Goal: Task Accomplishment & Management: Complete application form

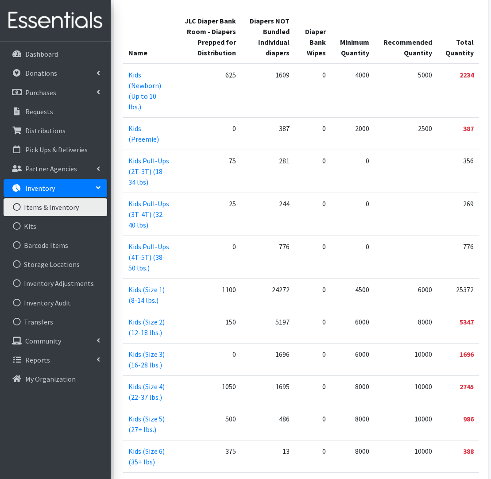
scroll to position [214, 0]
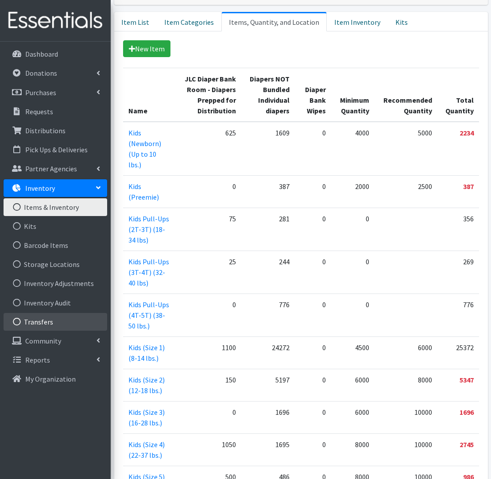
click at [37, 319] on link "Transfers" at bounding box center [56, 322] width 104 height 18
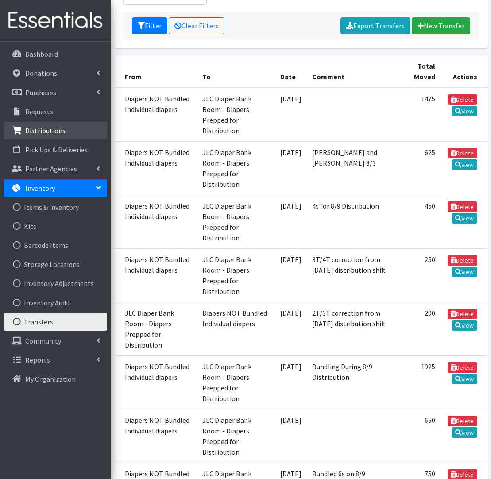
scroll to position [138, 0]
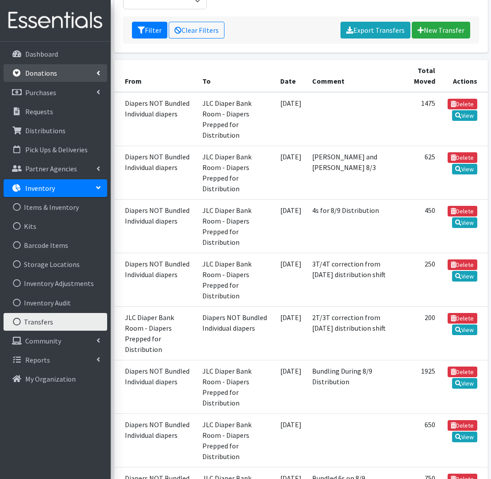
click at [46, 71] on p "Donations" at bounding box center [41, 73] width 32 height 9
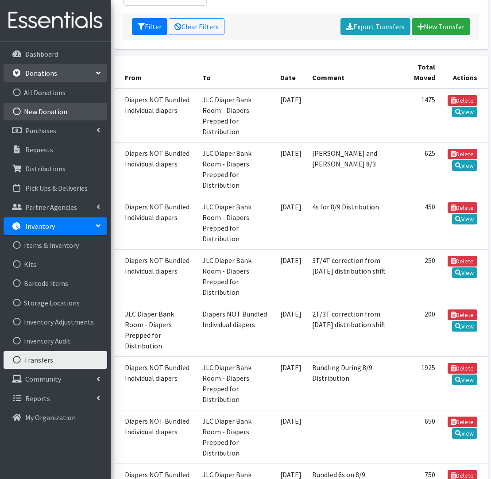
scroll to position [135, 0]
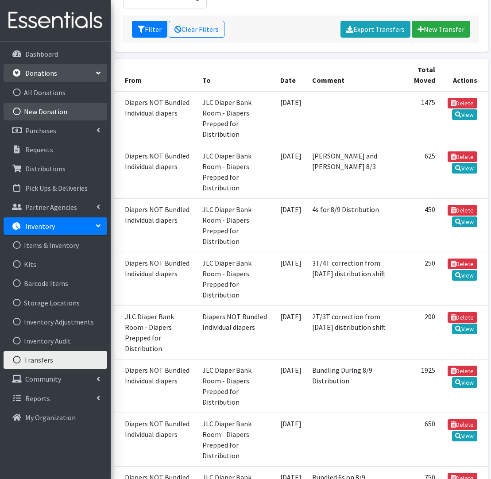
click at [43, 108] on link "New Donation" at bounding box center [56, 112] width 104 height 18
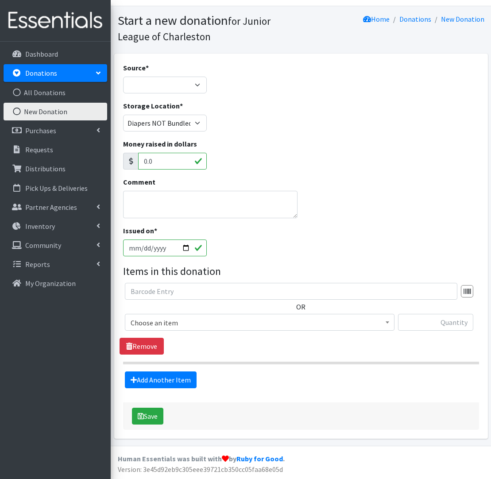
scroll to position [19, 0]
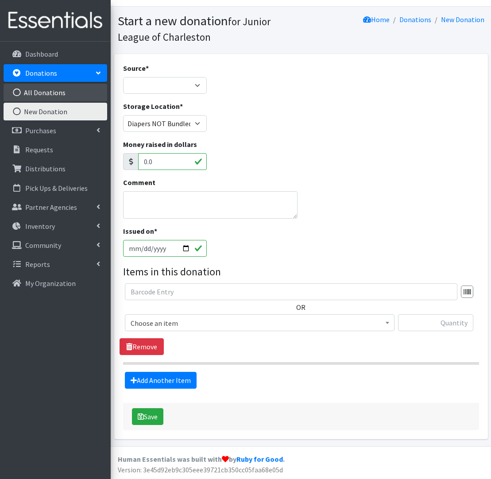
click at [48, 91] on link "All Donations" at bounding box center [56, 93] width 104 height 18
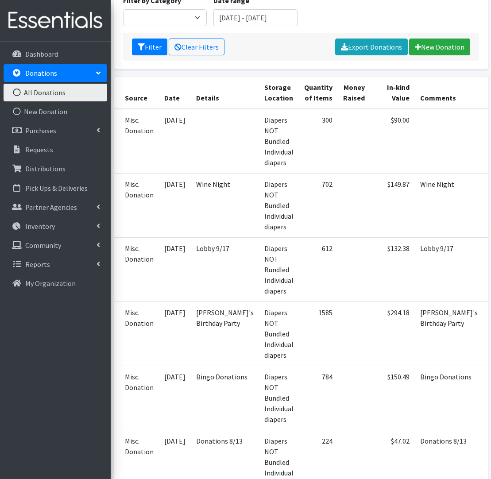
scroll to position [154, 0]
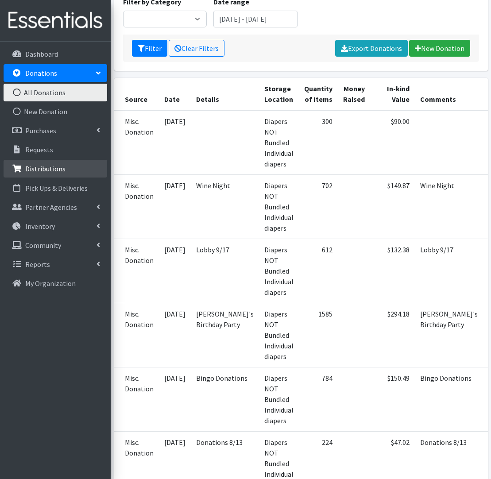
click at [47, 165] on p "Distributions" at bounding box center [45, 168] width 40 height 9
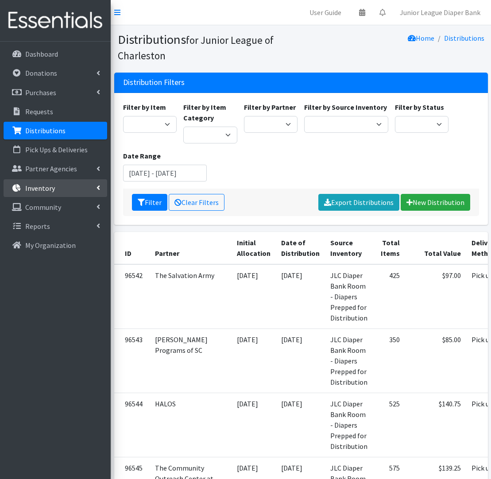
click at [90, 193] on link "Inventory" at bounding box center [56, 188] width 104 height 18
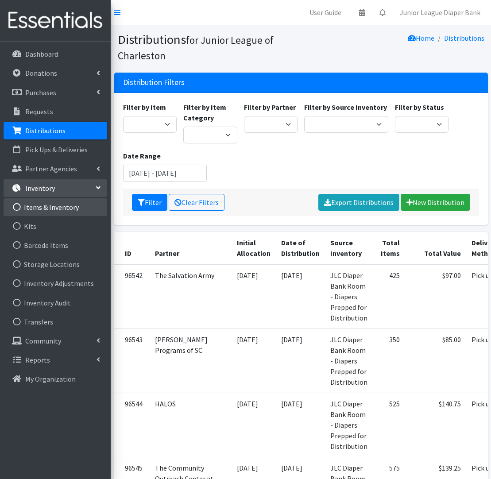
click at [60, 209] on link "Items & Inventory" at bounding box center [56, 207] width 104 height 18
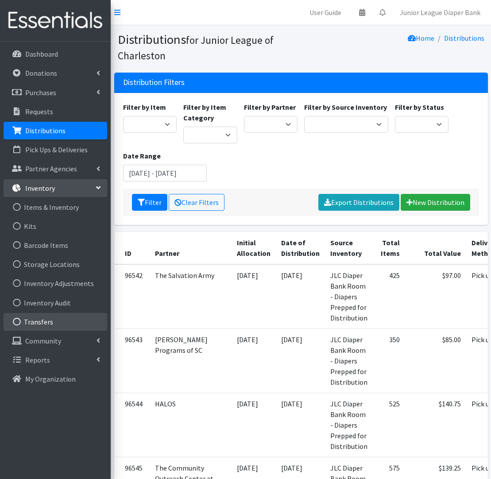
click at [48, 322] on link "Transfers" at bounding box center [56, 322] width 104 height 18
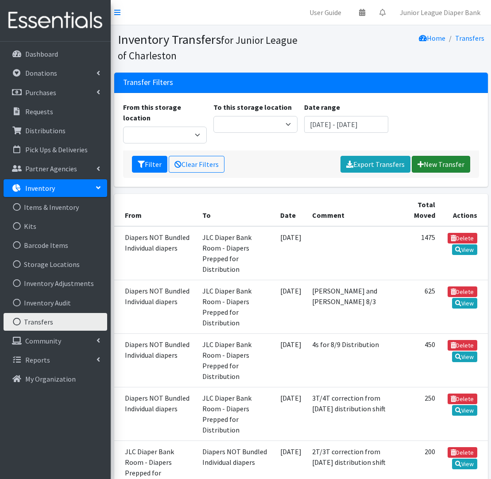
click at [425, 156] on link "New Transfer" at bounding box center [440, 164] width 58 height 17
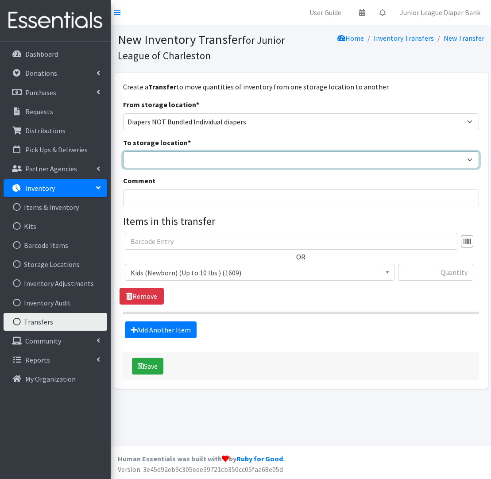
select select "35"
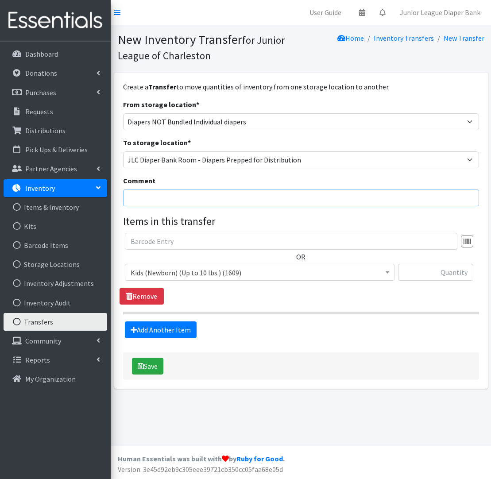
click at [201, 194] on input "Comment" at bounding box center [301, 197] width 356 height 17
type input "Bundling on 9/17"
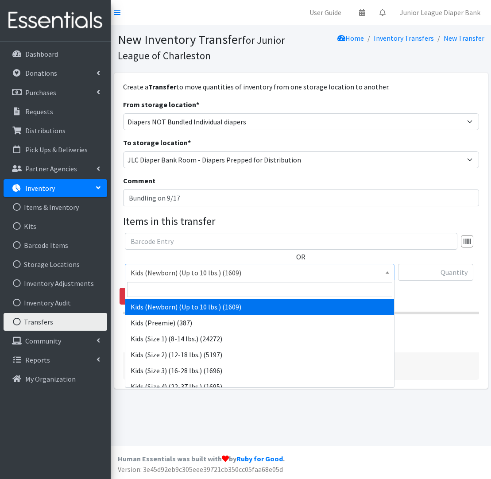
click at [204, 270] on span "Kids (Newborn) (Up to 10 lbs.) (1609)" at bounding box center [260, 272] width 258 height 12
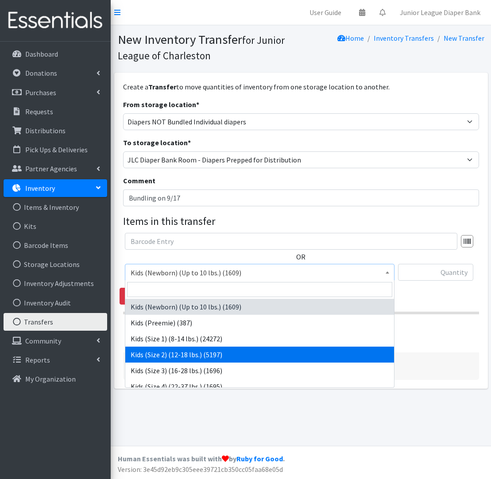
scroll to position [0, 0]
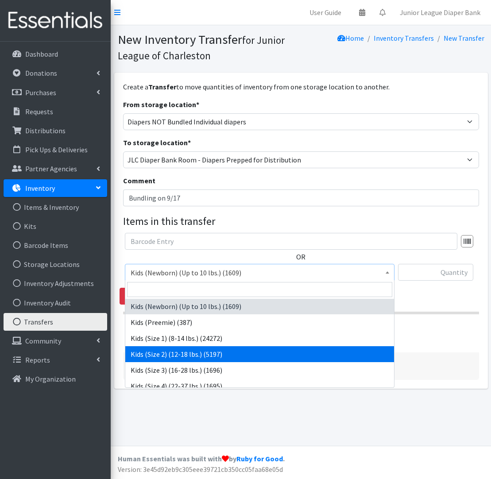
select select "574"
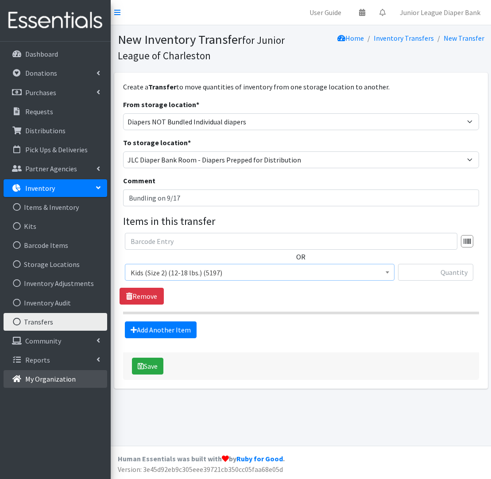
scroll to position [0, 0]
click at [448, 274] on input "text" at bounding box center [435, 272] width 75 height 17
type input "725"
click at [160, 329] on link "Add Another Item" at bounding box center [161, 329] width 72 height 17
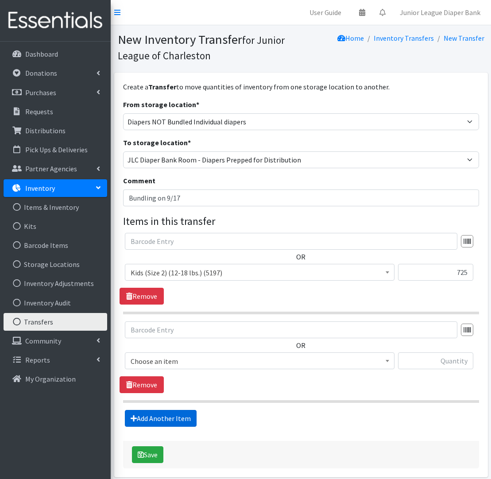
scroll to position [38, 0]
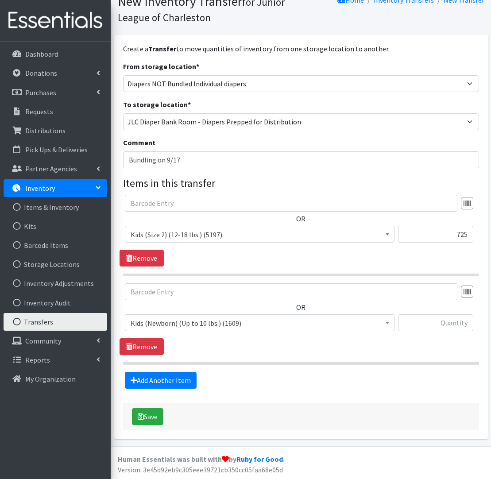
click at [165, 321] on span "Kids (Newborn) (Up to 10 lbs.) (1609)" at bounding box center [260, 323] width 258 height 12
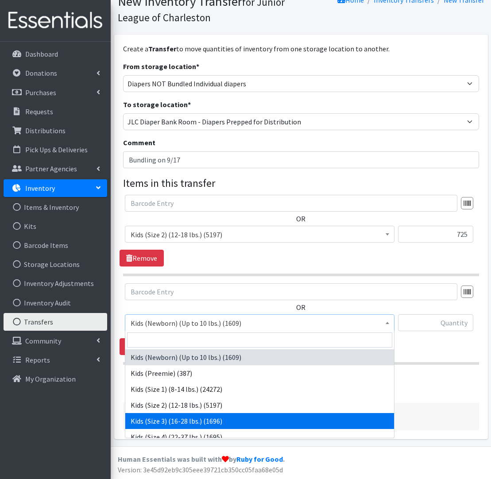
select select "576"
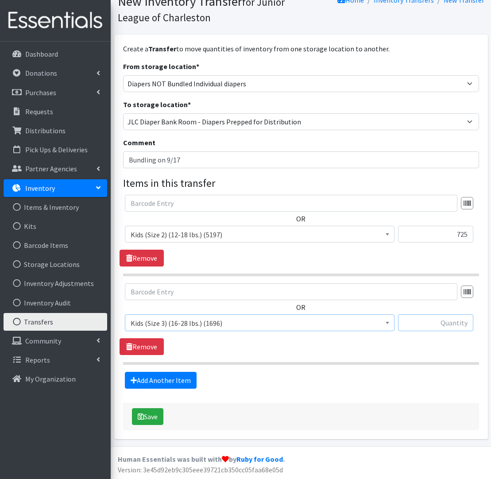
click at [432, 320] on input "text" at bounding box center [435, 322] width 75 height 17
type input "1225"
click at [173, 381] on link "Add Another Item" at bounding box center [161, 380] width 72 height 17
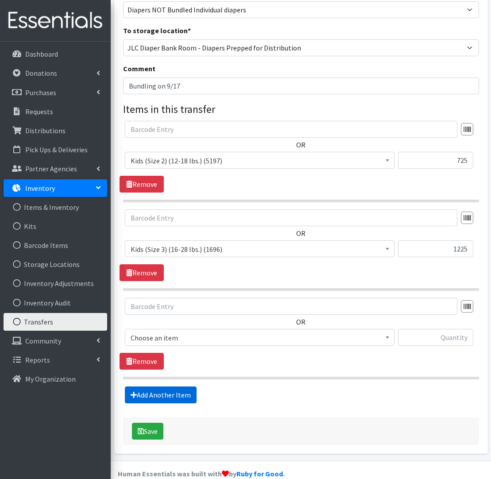
scroll to position [127, 0]
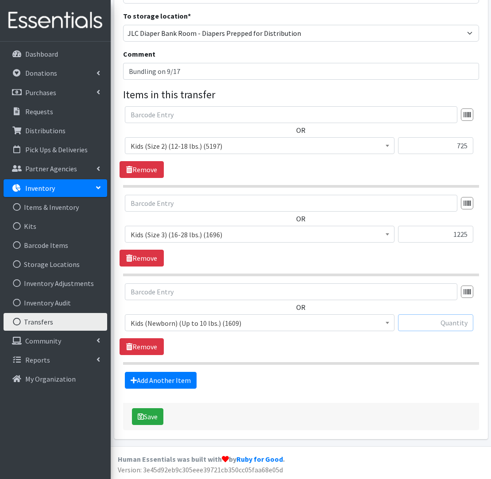
click at [463, 321] on input "text" at bounding box center [435, 322] width 75 height 17
type input "475"
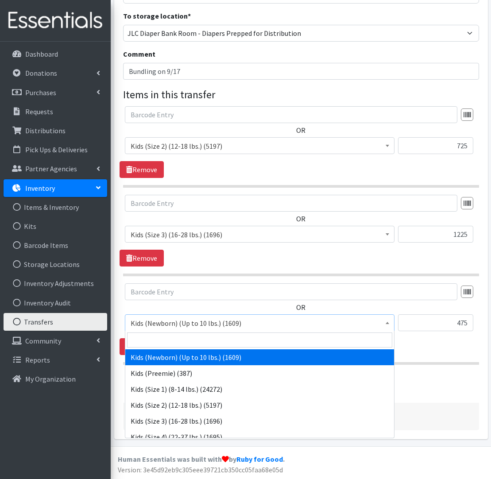
click at [206, 324] on span "Kids (Newborn) (Up to 10 lbs.) (1609)" at bounding box center [260, 323] width 258 height 12
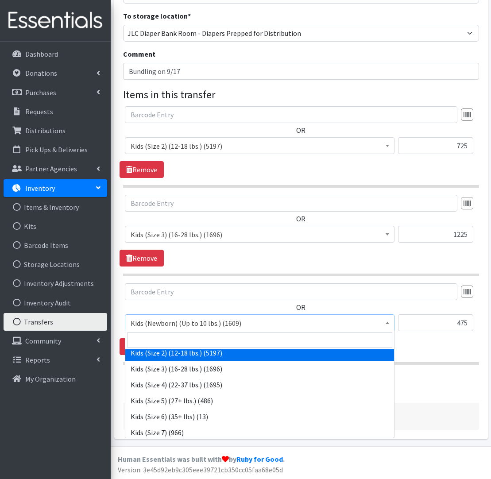
scroll to position [55, 0]
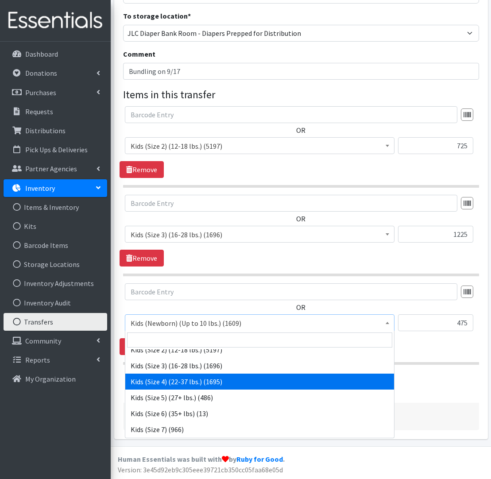
select select "557"
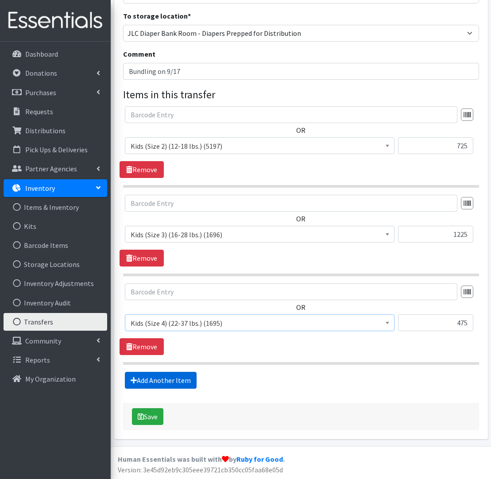
click at [167, 378] on link "Add Another Item" at bounding box center [161, 380] width 72 height 17
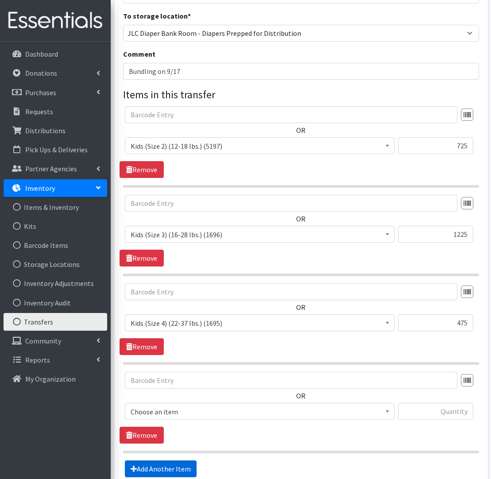
scroll to position [215, 0]
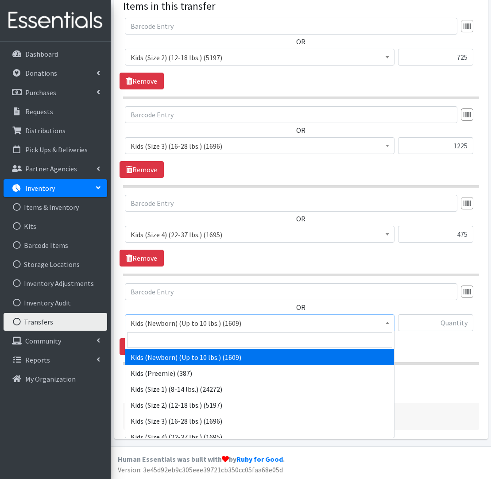
click at [172, 329] on span "Kids (Newborn) (Up to 10 lbs.) (1609)" at bounding box center [259, 322] width 269 height 17
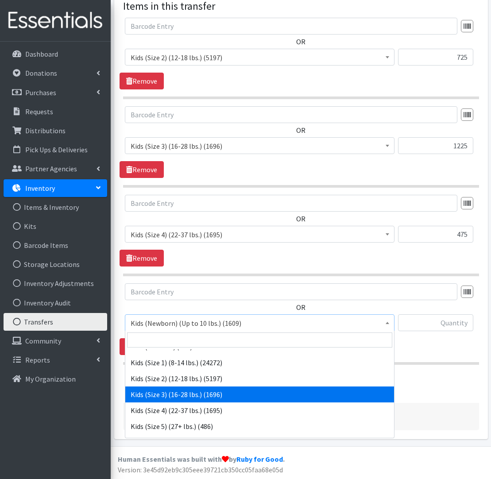
scroll to position [41, 0]
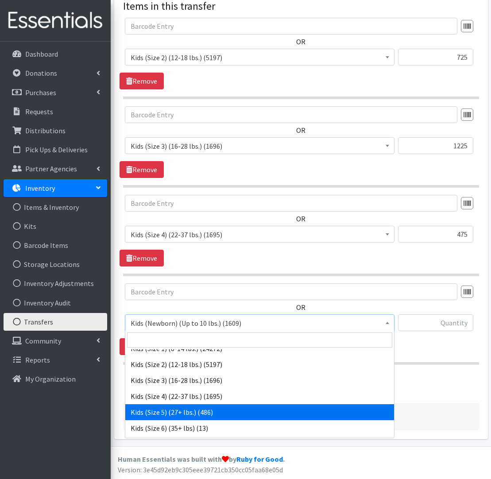
select select "558"
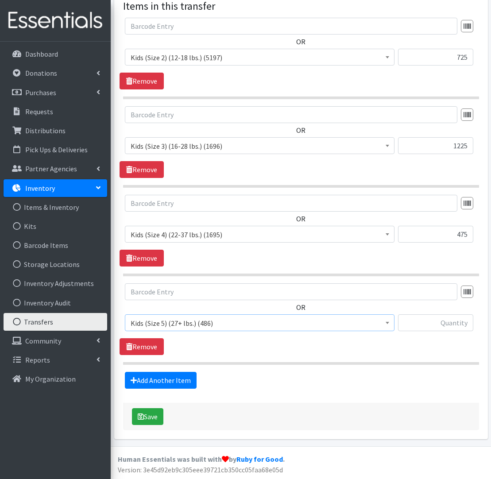
scroll to position [211, 0]
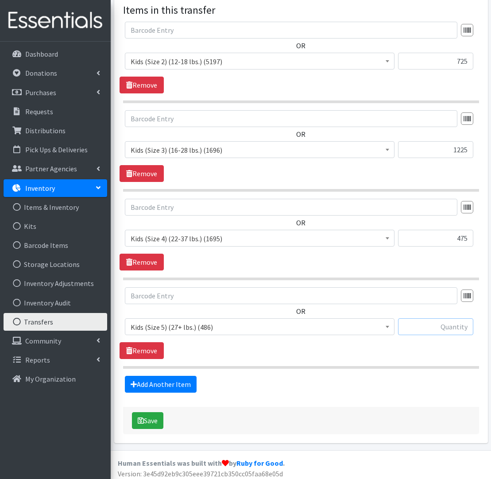
click at [451, 328] on input "text" at bounding box center [435, 326] width 75 height 17
type input "925"
click at [178, 380] on link "Add Another Item" at bounding box center [161, 384] width 72 height 17
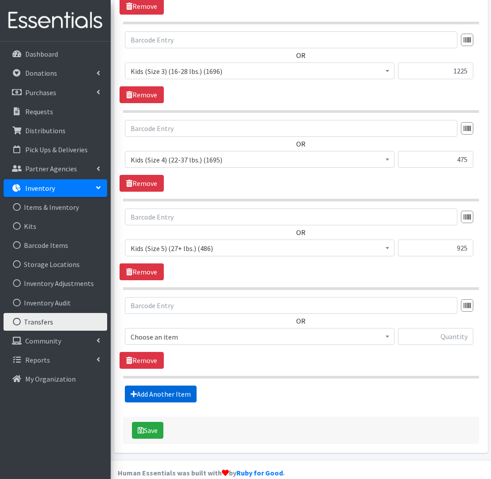
scroll to position [303, 0]
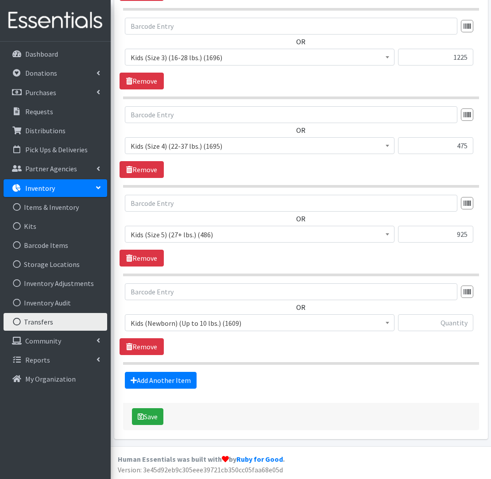
click at [169, 320] on span "Kids (Newborn) (Up to 10 lbs.) (1609)" at bounding box center [260, 323] width 258 height 12
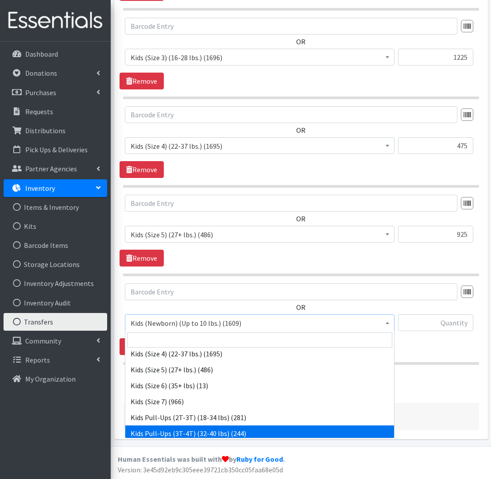
scroll to position [92, 0]
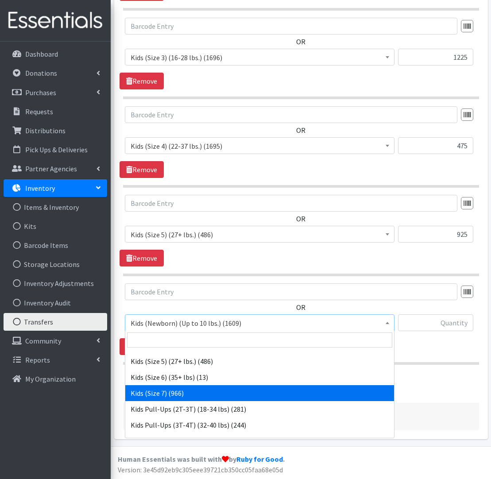
select select "1752"
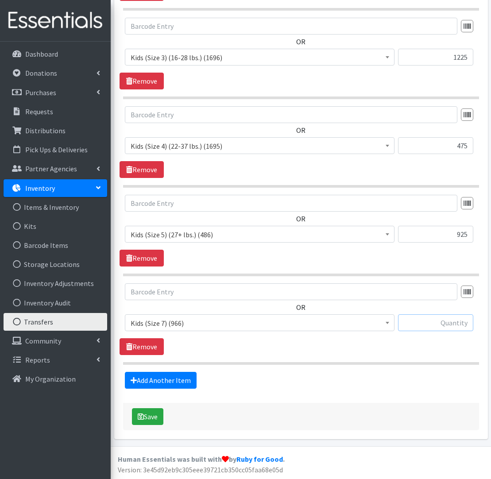
click at [461, 327] on input "text" at bounding box center [435, 322] width 75 height 17
type input "50"
click at [161, 379] on link "Add Another Item" at bounding box center [161, 380] width 72 height 17
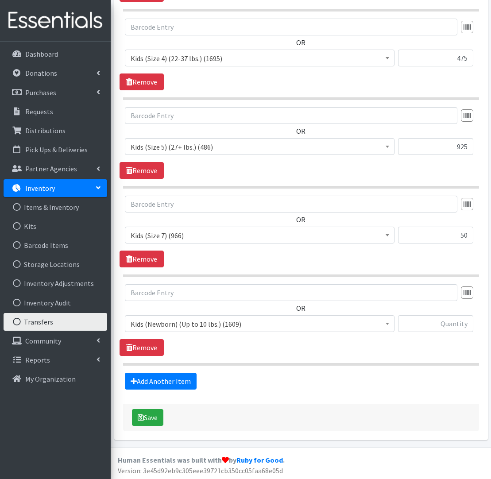
scroll to position [392, 0]
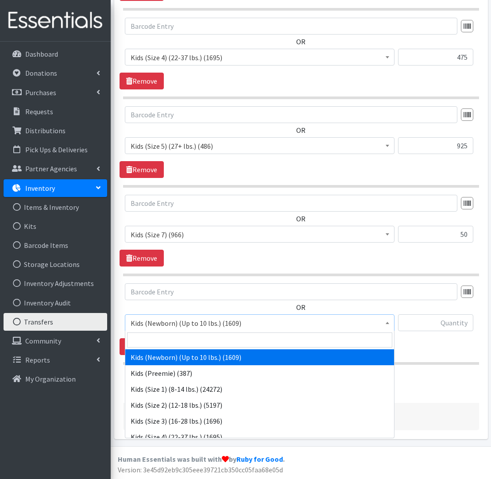
click at [196, 322] on span "Kids (Newborn) (Up to 10 lbs.) (1609)" at bounding box center [260, 323] width 258 height 12
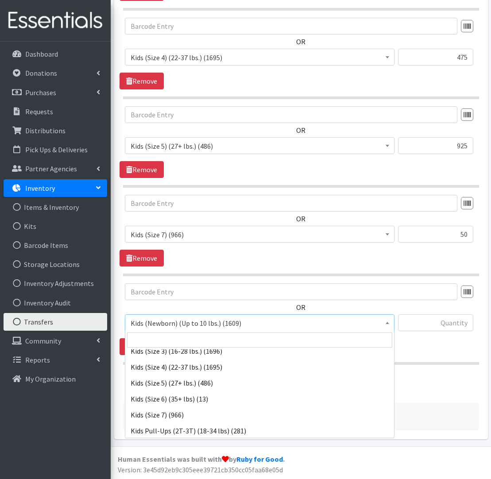
scroll to position [123, 0]
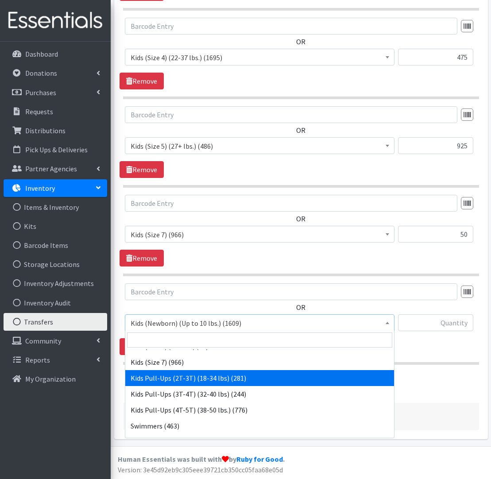
select select "564"
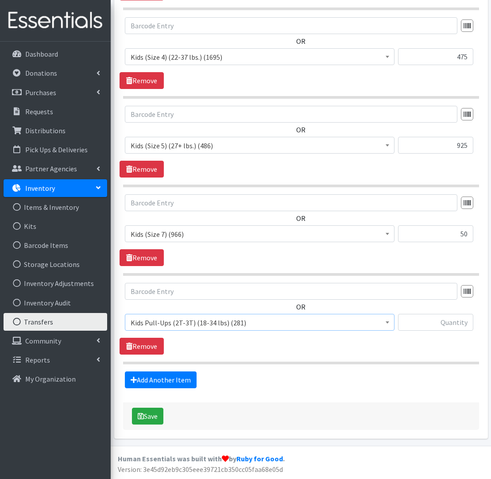
scroll to position [392, 0]
click at [447, 316] on input "text" at bounding box center [435, 322] width 75 height 17
type input "75"
click at [161, 376] on link "Add Another Item" at bounding box center [161, 379] width 72 height 17
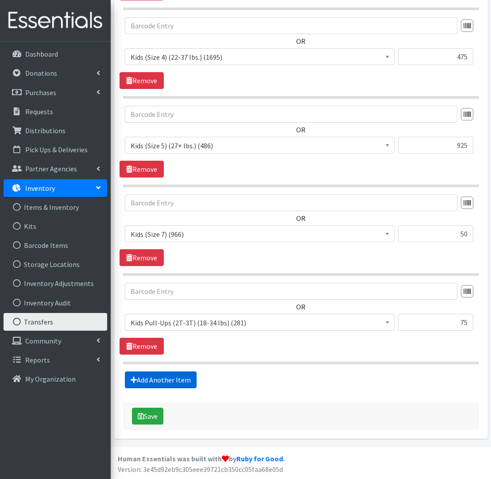
scroll to position [392, 0]
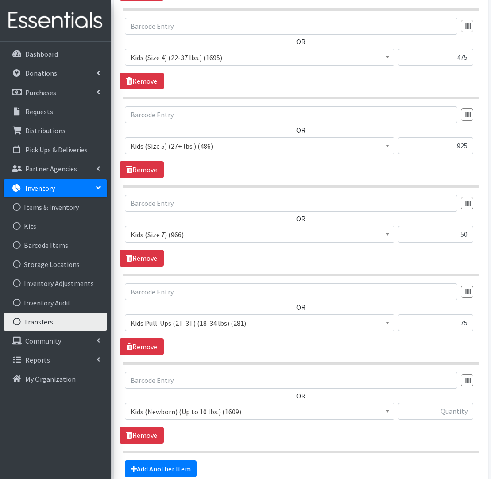
click at [185, 411] on span "Kids (Newborn) (Up to 10 lbs.) (1609)" at bounding box center [260, 411] width 258 height 12
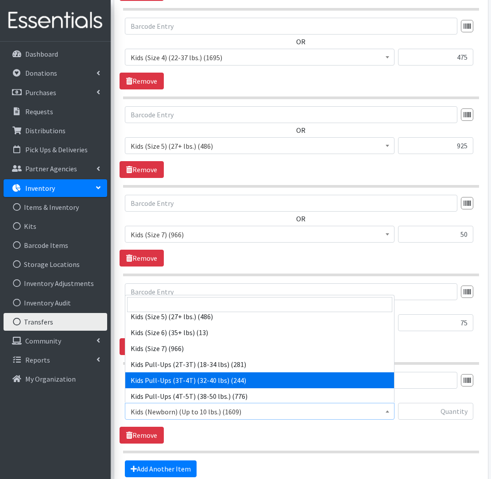
scroll to position [98, 0]
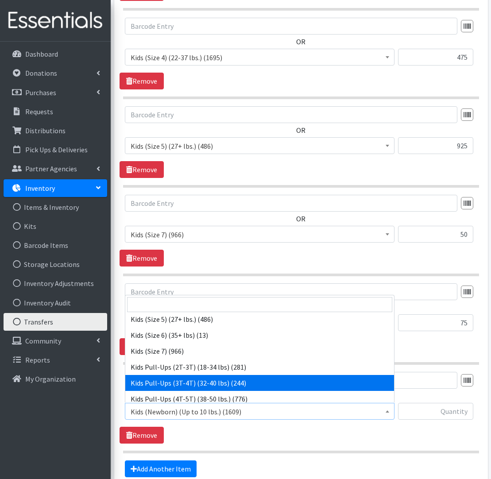
select select "565"
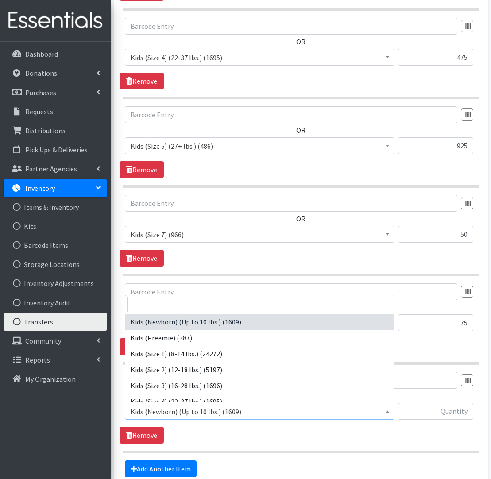
scroll to position [392, 0]
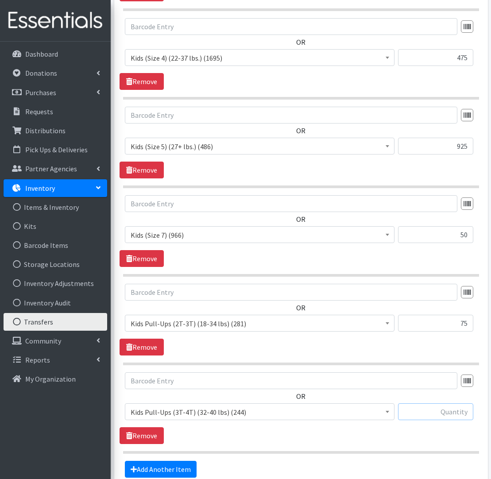
click at [430, 405] on input "text" at bounding box center [435, 411] width 75 height 17
type input "100"
click at [162, 468] on link "Add Another Item" at bounding box center [161, 469] width 72 height 17
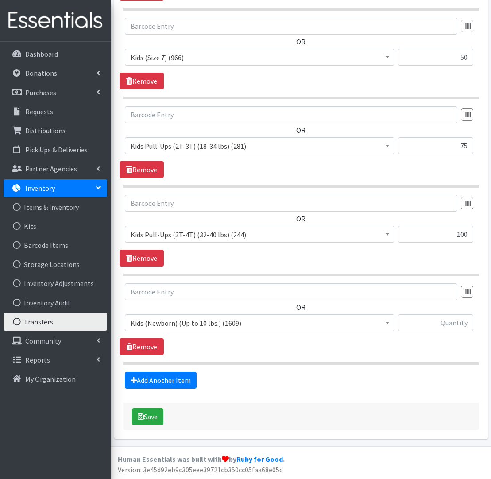
click at [181, 319] on span "Kids (Newborn) (Up to 10 lbs.) (1609)" at bounding box center [260, 323] width 258 height 12
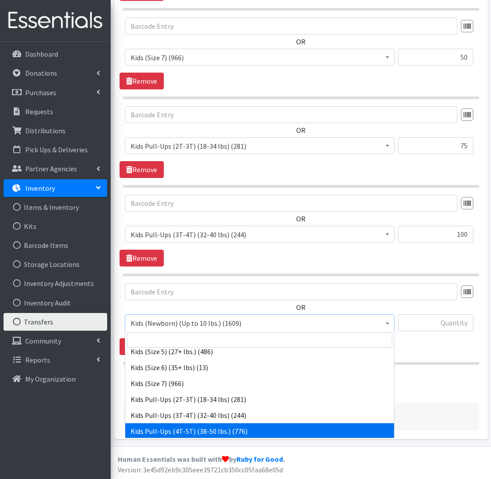
scroll to position [103, 0]
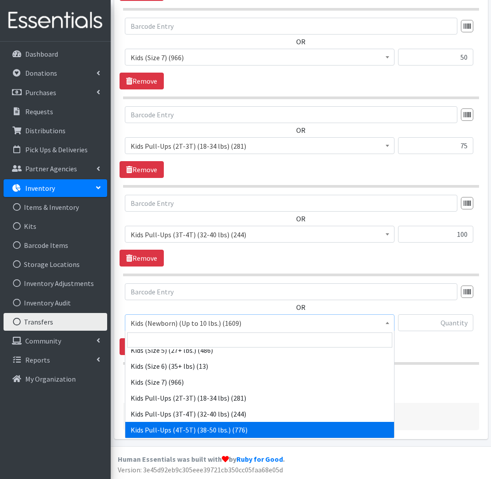
select select "566"
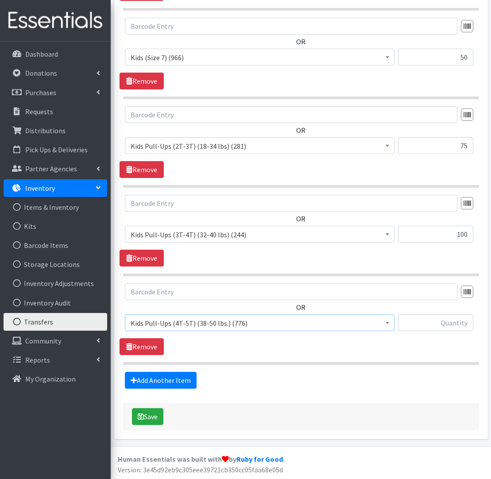
scroll to position [568, 0]
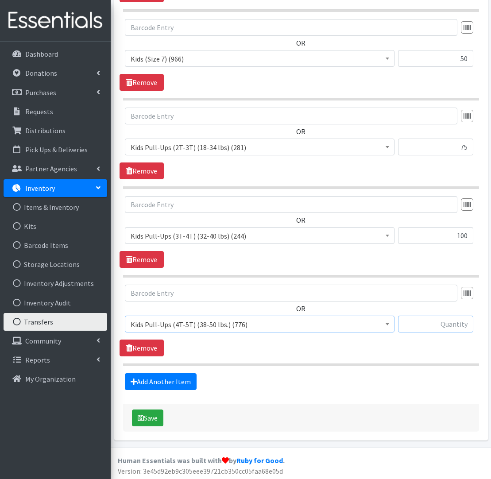
click at [436, 320] on input "text" at bounding box center [435, 323] width 75 height 17
type input "150"
click at [155, 376] on link "Add Another Item" at bounding box center [161, 381] width 72 height 17
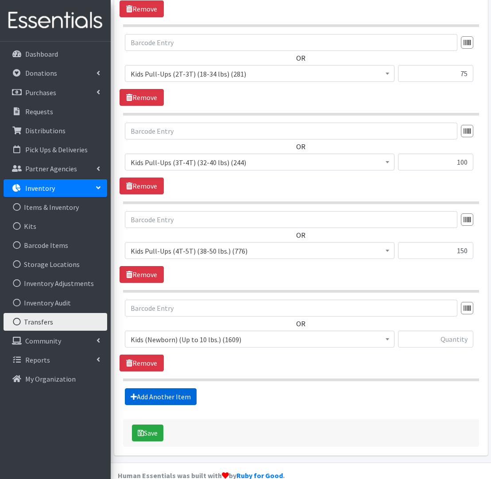
scroll to position [657, 0]
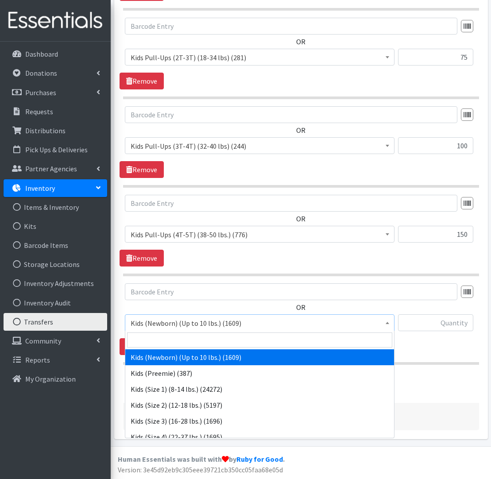
click at [150, 322] on span "Kids (Newborn) (Up to 10 lbs.) (1609)" at bounding box center [260, 323] width 258 height 12
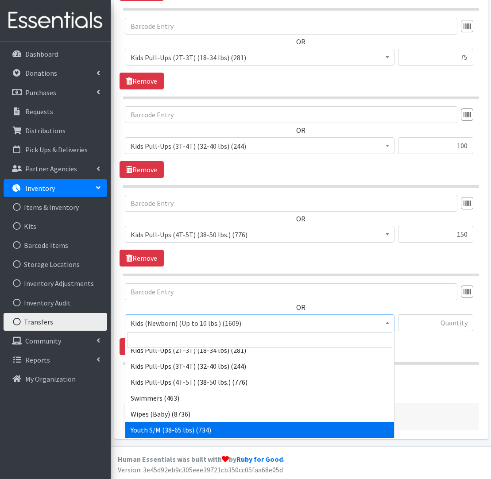
scroll to position [150, 0]
select select "553"
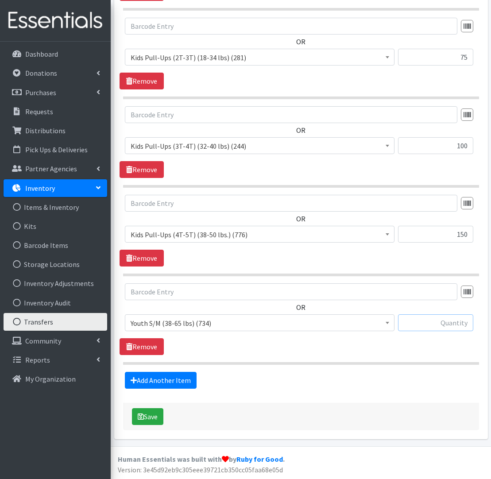
click at [437, 323] on input "text" at bounding box center [435, 322] width 75 height 17
type input "50"
click at [147, 418] on button "Save" at bounding box center [147, 416] width 31 height 17
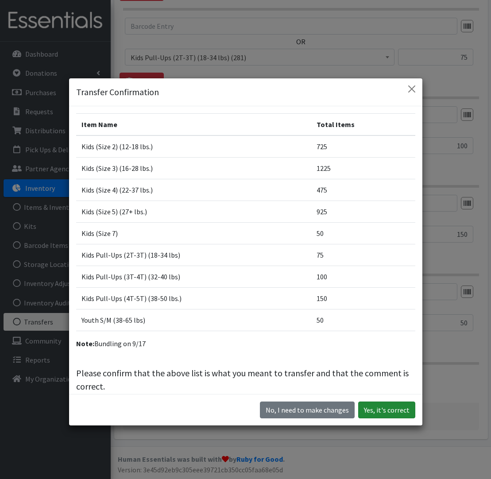
click at [399, 410] on button "Yes, it's correct" at bounding box center [386, 409] width 57 height 17
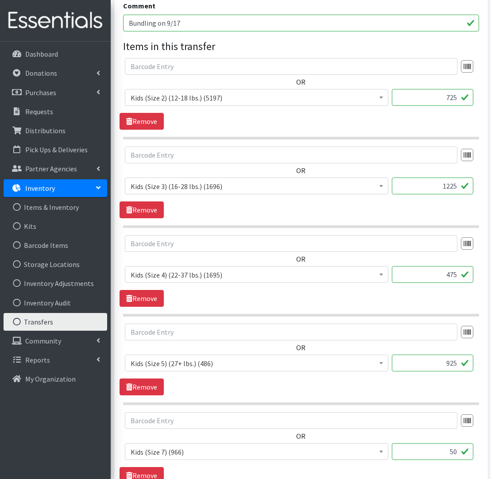
scroll to position [213, 0]
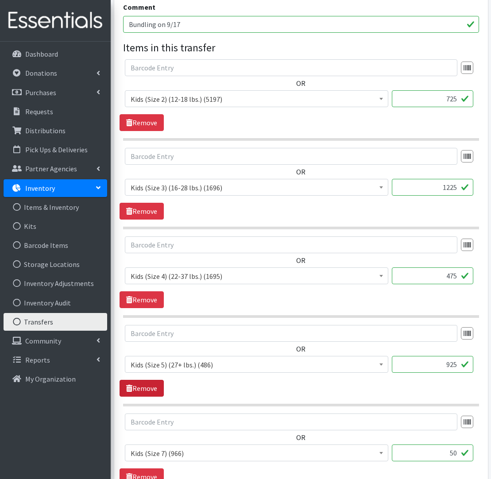
click at [153, 390] on link "Remove" at bounding box center [141, 388] width 44 height 17
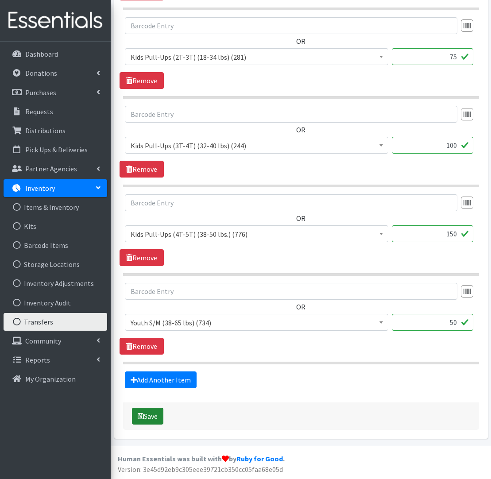
scroll to position [609, 0]
click at [154, 416] on button "Save" at bounding box center [147, 416] width 31 height 17
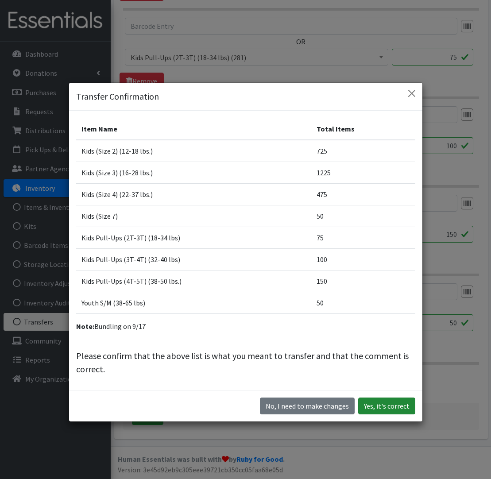
click at [406, 407] on button "Yes, it's correct" at bounding box center [386, 405] width 57 height 17
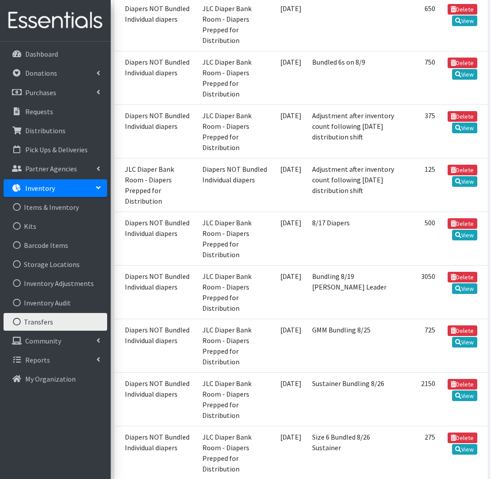
scroll to position [589, 0]
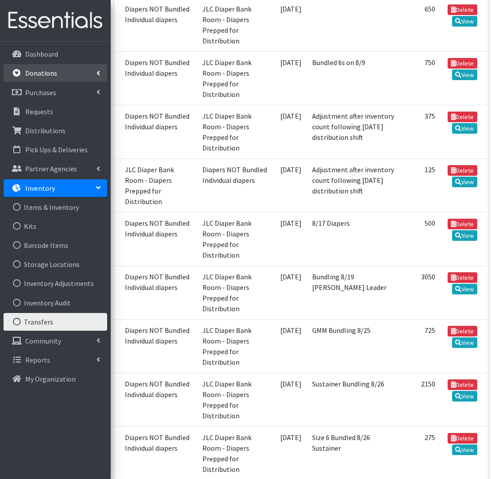
click at [47, 71] on p "Donations" at bounding box center [41, 73] width 32 height 9
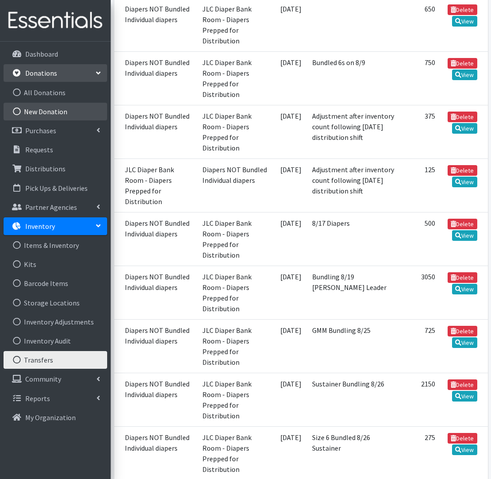
click at [61, 116] on link "New Donation" at bounding box center [56, 112] width 104 height 18
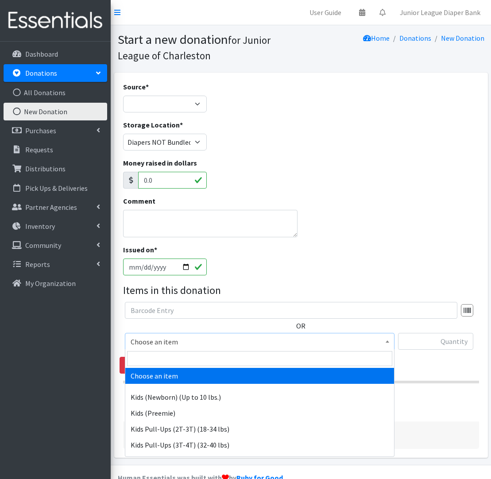
click at [326, 333] on span "Choose an item" at bounding box center [259, 341] width 269 height 17
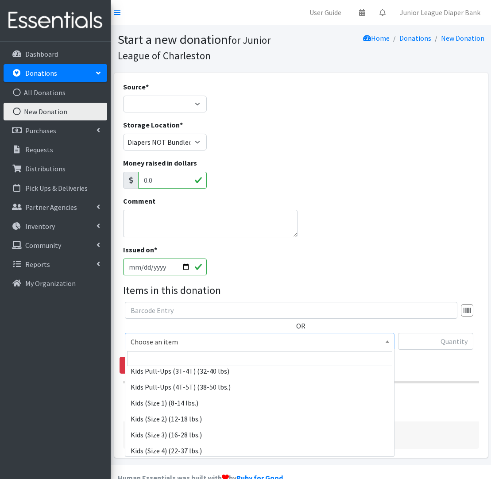
scroll to position [106, 0]
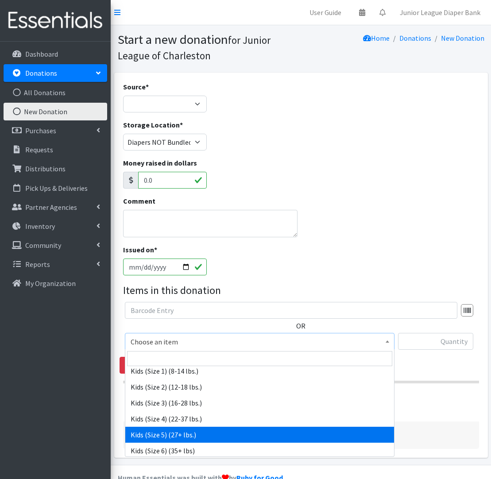
select select "558"
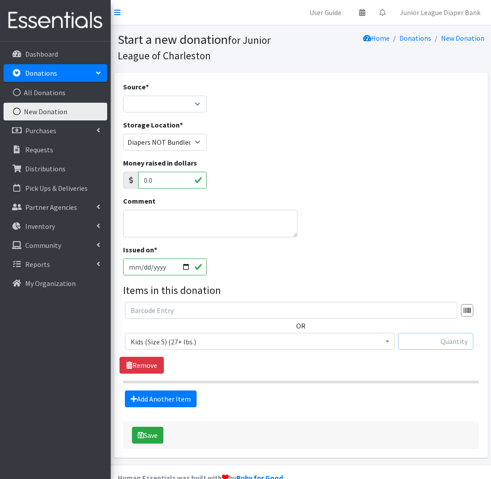
click at [445, 342] on input "text" at bounding box center [435, 341] width 75 height 17
type input "500"
click at [151, 436] on button "Save" at bounding box center [147, 434] width 31 height 17
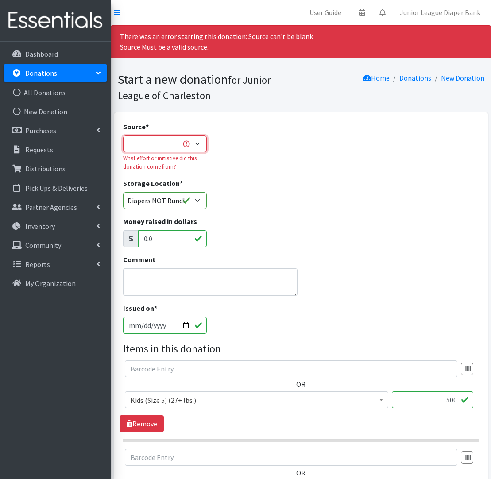
select select "Misc. Donation"
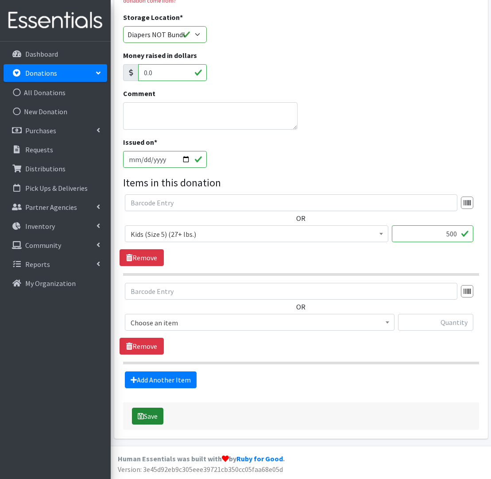
scroll to position [165, 0]
click at [150, 419] on button "Save" at bounding box center [147, 416] width 31 height 17
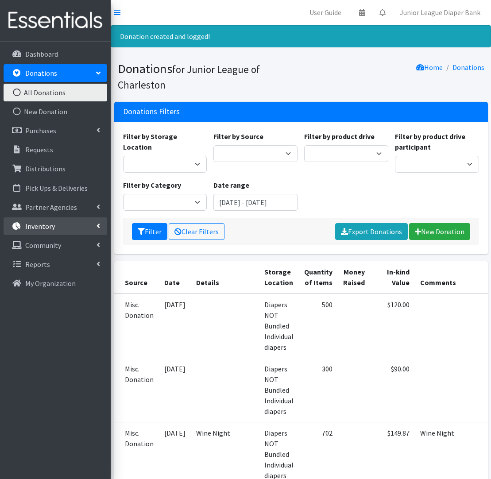
click at [69, 226] on link "Inventory" at bounding box center [56, 226] width 104 height 18
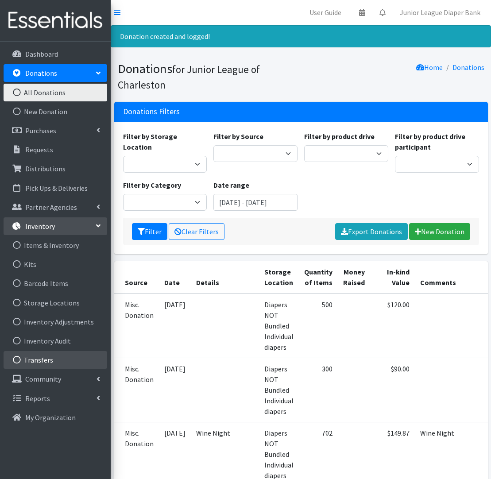
click at [51, 358] on link "Transfers" at bounding box center [56, 360] width 104 height 18
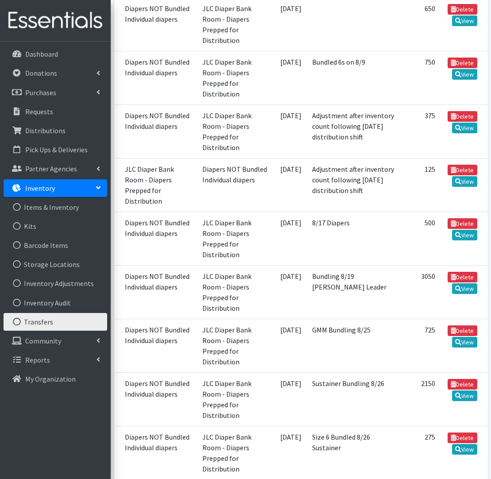
scroll to position [549, 0]
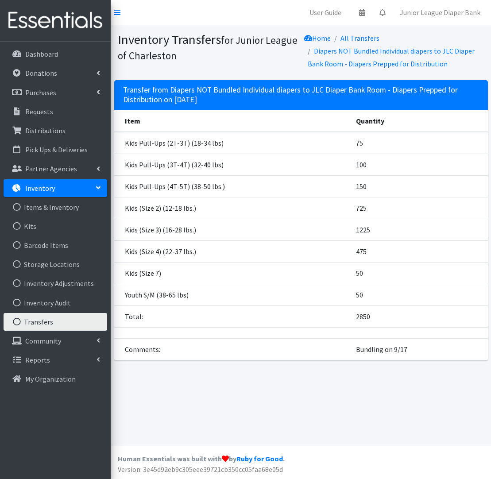
click at [51, 321] on link "Transfers" at bounding box center [56, 322] width 104 height 18
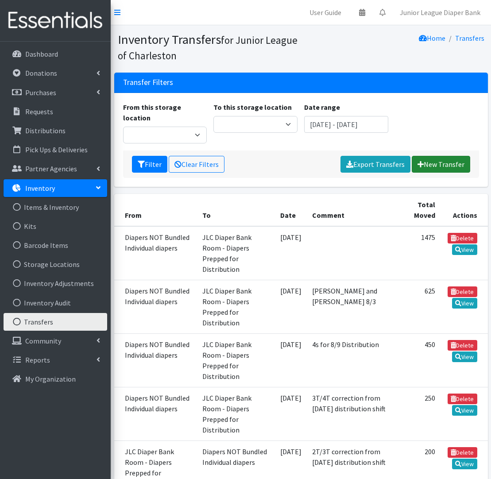
click at [438, 157] on link "New Transfer" at bounding box center [440, 164] width 58 height 17
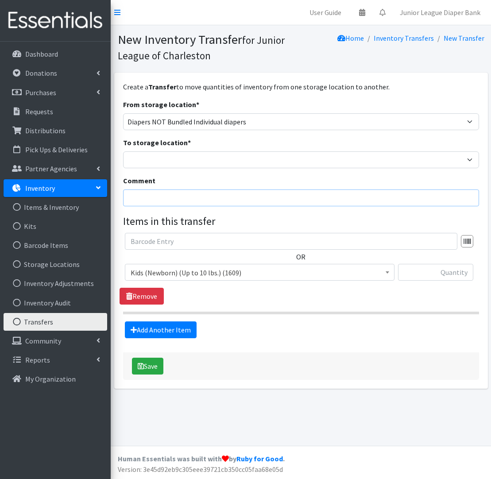
click at [205, 200] on input "Comment" at bounding box center [301, 197] width 356 height 17
type input "size 5 bundles for sept"
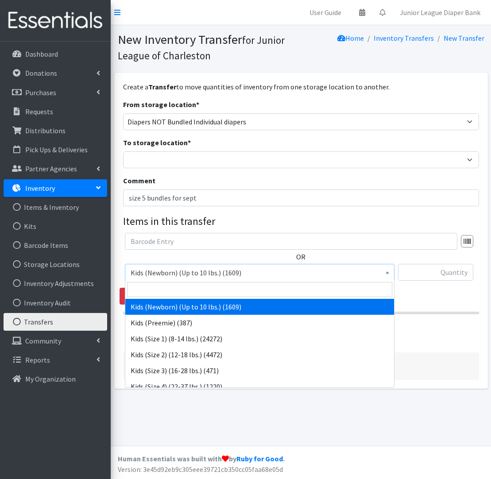
click at [272, 273] on span "Kids (Newborn) (Up to 10 lbs.) (1609)" at bounding box center [260, 272] width 258 height 12
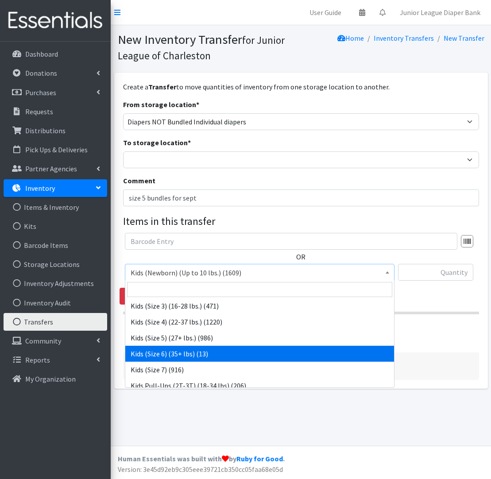
scroll to position [42, 0]
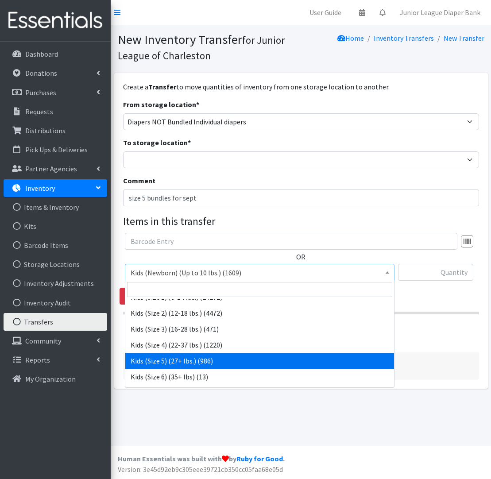
select select "558"
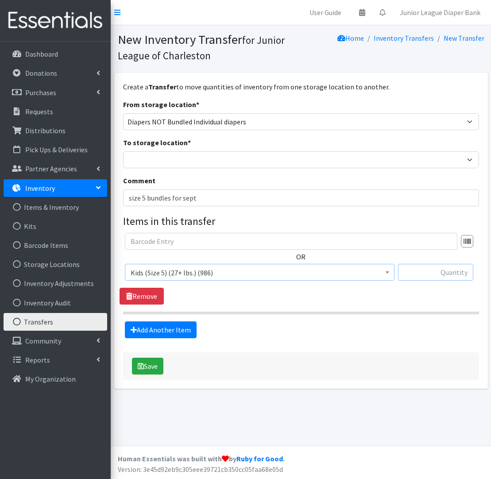
click at [461, 272] on input "text" at bounding box center [435, 272] width 75 height 17
type input "925"
click at [142, 369] on button "Save" at bounding box center [147, 365] width 31 height 17
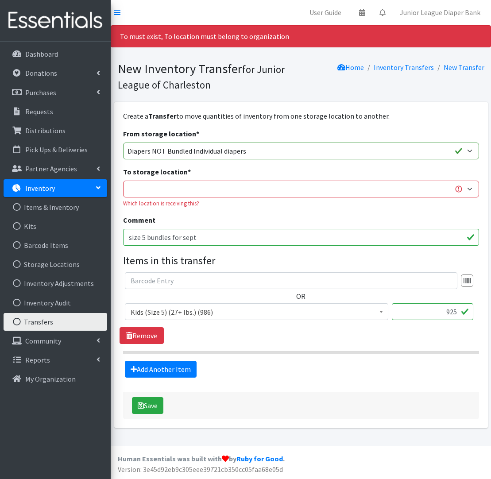
click at [160, 197] on div "To storage location * Diaper Bank Wipes Diapers NOT Bundled Individual diapers …" at bounding box center [301, 186] width 356 height 41
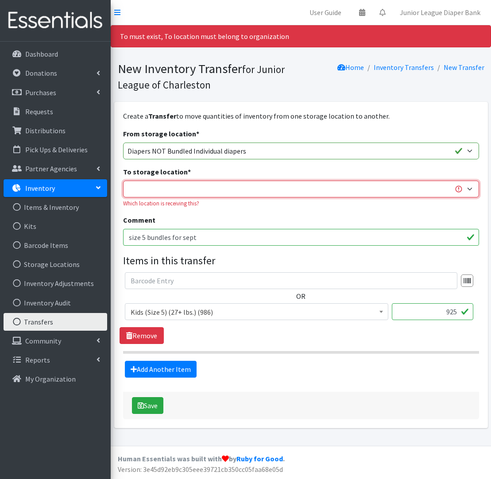
select select "35"
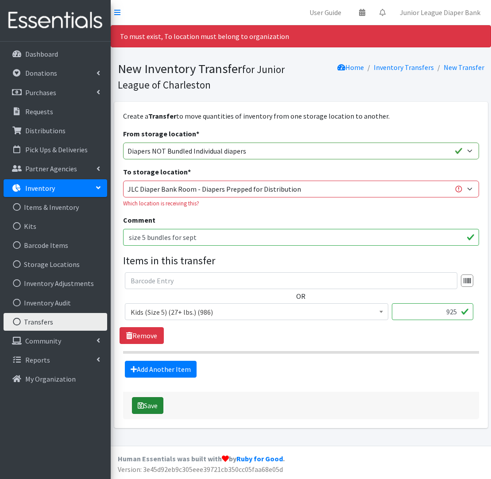
click at [149, 404] on button "Save" at bounding box center [147, 405] width 31 height 17
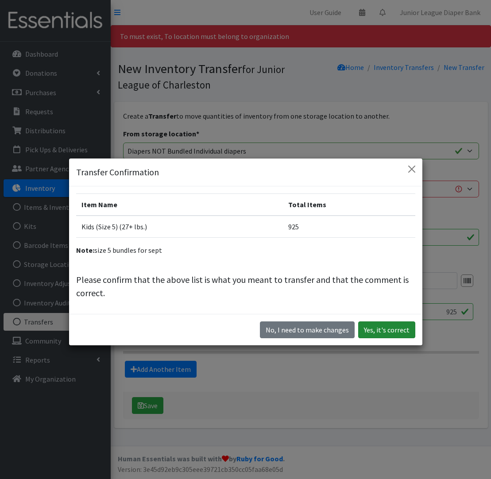
click at [386, 328] on button "Yes, it's correct" at bounding box center [386, 329] width 57 height 17
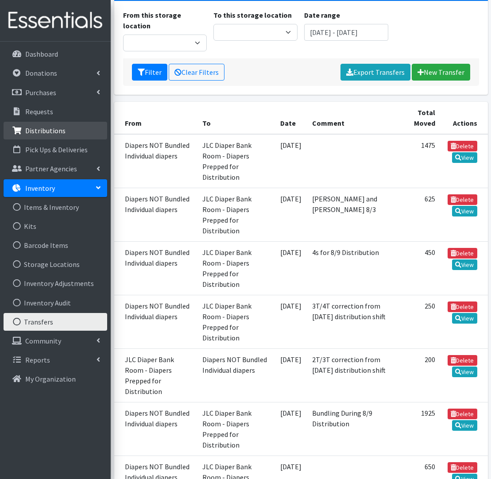
scroll to position [130, 0]
